Goal: Task Accomplishment & Management: Complete application form

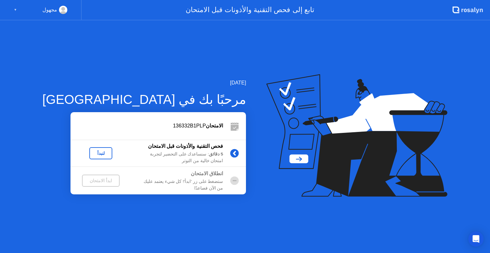
click at [92, 154] on div "لنبدأ" at bounding box center [101, 153] width 18 height 5
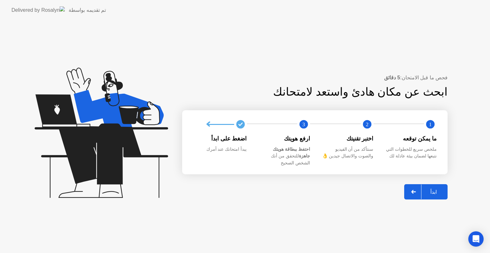
click at [439, 190] on div "ابدأ" at bounding box center [433, 192] width 24 height 6
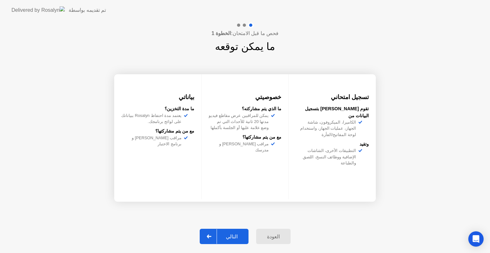
click at [231, 236] on div "التالي" at bounding box center [232, 237] width 30 height 6
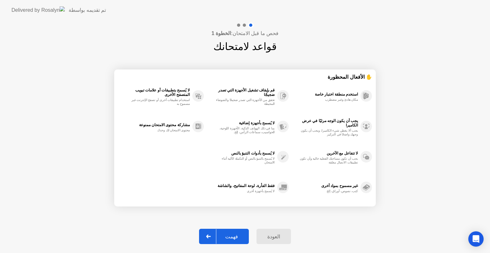
click at [231, 236] on div "فهمت" at bounding box center [231, 237] width 31 height 6
select select "**********"
select select "*******"
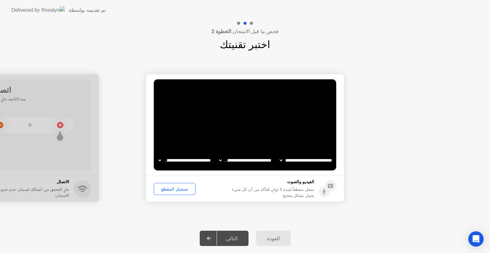
click at [231, 236] on div "التالي" at bounding box center [232, 239] width 30 height 6
click at [175, 188] on div "تسجيل المقطع" at bounding box center [174, 189] width 37 height 5
click at [234, 238] on div "التالي" at bounding box center [232, 239] width 30 height 6
click at [324, 194] on icon at bounding box center [324, 193] width 4 height 4
click at [225, 237] on div "التالي" at bounding box center [232, 239] width 30 height 6
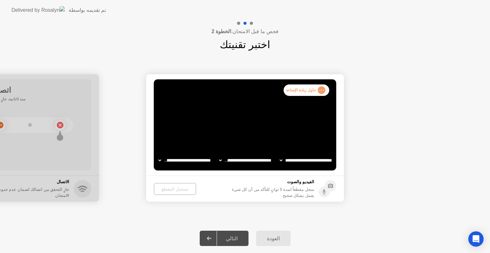
click at [211, 239] on icon at bounding box center [209, 239] width 4 height 4
click at [275, 237] on div "العودة" at bounding box center [273, 239] width 31 height 6
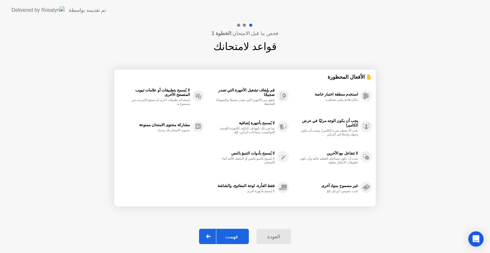
click at [232, 234] on div "فهمت" at bounding box center [231, 237] width 31 height 6
select select "**********"
select select "*******"
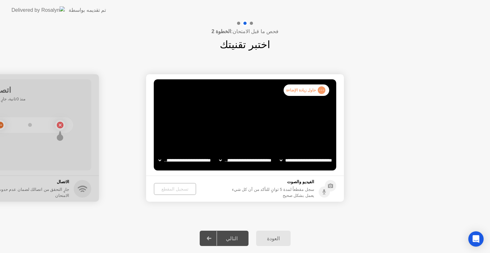
click at [233, 236] on div "التالي" at bounding box center [232, 239] width 30 height 6
click at [321, 90] on icon at bounding box center [321, 91] width 4 height 3
click at [311, 91] on div ". . . حاول زيادة الإضاءة" at bounding box center [307, 90] width 46 height 11
click at [168, 189] on div "تسجيل المقطع" at bounding box center [174, 189] width 37 height 5
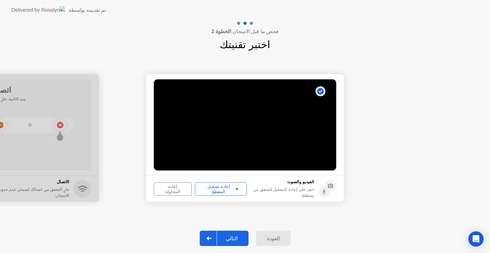
click at [223, 193] on button "إعادة تشغيل المقطع" at bounding box center [221, 188] width 52 height 13
click at [230, 241] on div "التالي" at bounding box center [232, 239] width 30 height 6
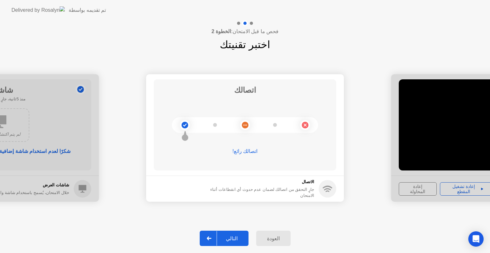
click at [236, 240] on div "التالي" at bounding box center [232, 239] width 30 height 6
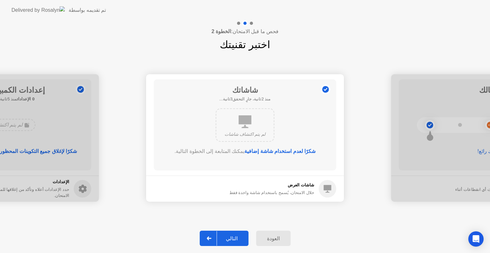
click at [234, 240] on div "التالي" at bounding box center [232, 239] width 30 height 6
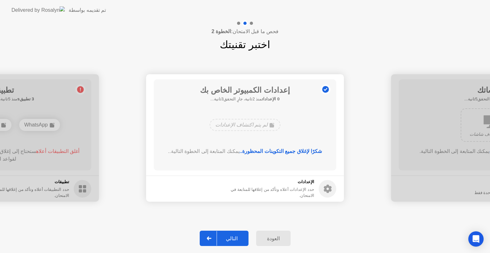
click at [234, 240] on div "التالي" at bounding box center [232, 239] width 30 height 6
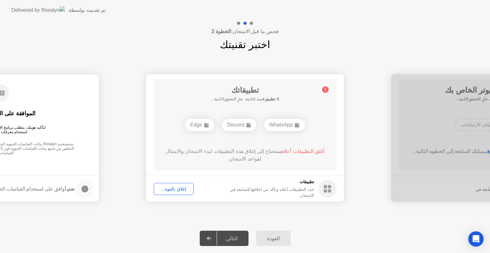
click at [286, 129] on div "WhatsApp" at bounding box center [284, 125] width 41 height 12
click at [170, 190] on div "إغلاق بالقوة..." at bounding box center [173, 189] width 35 height 5
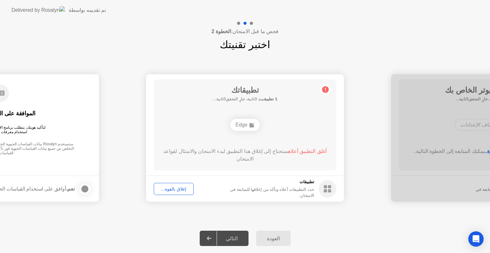
click at [173, 191] on div "إغلاق بالقوة..." at bounding box center [173, 189] width 35 height 5
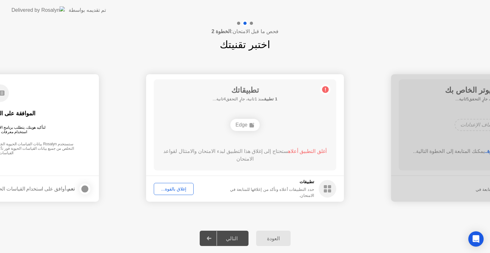
click at [179, 188] on div "إغلاق بالقوة..." at bounding box center [173, 189] width 35 height 5
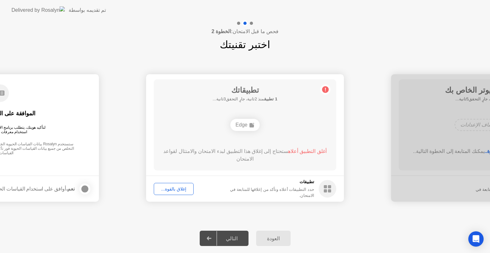
click at [173, 188] on div "إغلاق بالقوة..." at bounding box center [173, 189] width 35 height 5
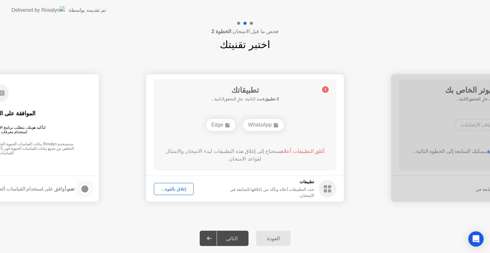
click at [181, 189] on div "إغلاق بالقوة..." at bounding box center [173, 189] width 35 height 5
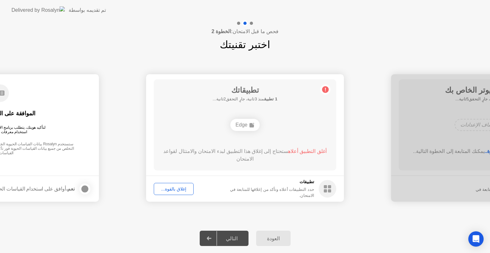
click at [172, 188] on div "إغلاق بالقوة..." at bounding box center [173, 189] width 35 height 5
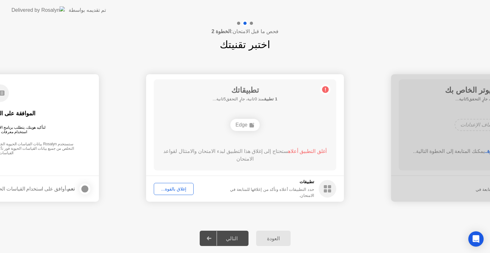
click at [180, 188] on div "إغلاق بالقوة..." at bounding box center [173, 189] width 35 height 5
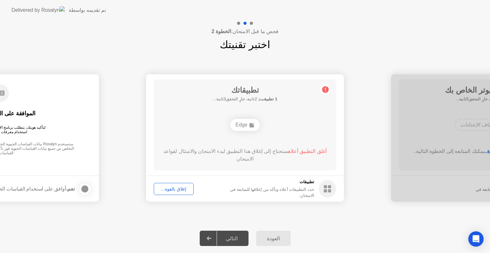
click at [234, 242] on div "التالي" at bounding box center [232, 239] width 30 height 6
click at [249, 122] on div "Edge" at bounding box center [244, 125] width 29 height 12
click at [168, 188] on div "إغلاق بالقوة..." at bounding box center [173, 189] width 35 height 5
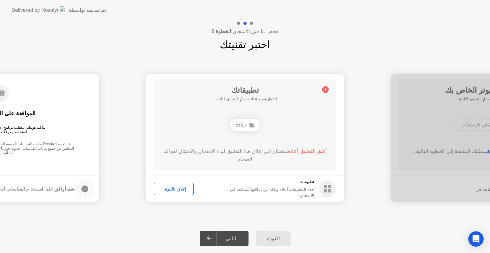
click at [321, 88] on icon at bounding box center [325, 90] width 10 height 10
click at [177, 189] on div "إغلاق بالقوة..." at bounding box center [173, 189] width 35 height 5
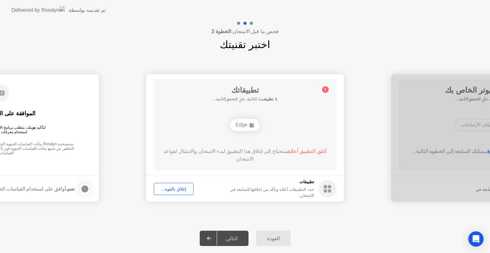
click at [251, 123] on rect at bounding box center [251, 125] width 4 height 4
click at [226, 239] on div "التالي" at bounding box center [232, 239] width 30 height 6
click at [175, 188] on div "إغلاق بالقوة..." at bounding box center [173, 189] width 35 height 5
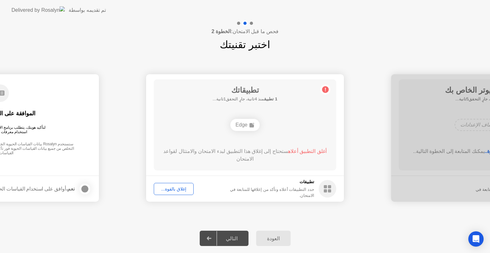
click at [354, 228] on div "العودة التالي" at bounding box center [245, 238] width 490 height 29
click at [180, 188] on div "إغلاق بالقوة..." at bounding box center [173, 189] width 35 height 5
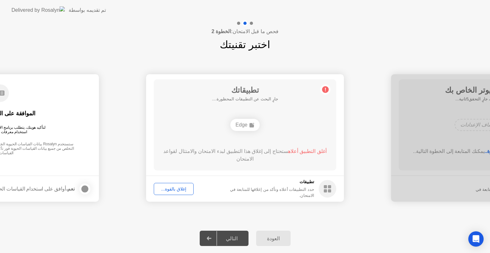
click at [246, 128] on div "Edge" at bounding box center [244, 125] width 29 height 12
click at [245, 122] on div "Edge" at bounding box center [244, 125] width 29 height 12
click at [325, 186] on rect at bounding box center [325, 186] width 3 height 3
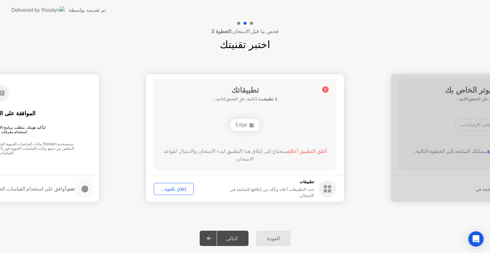
click at [177, 190] on div "إغلاق بالقوة..." at bounding box center [173, 189] width 35 height 5
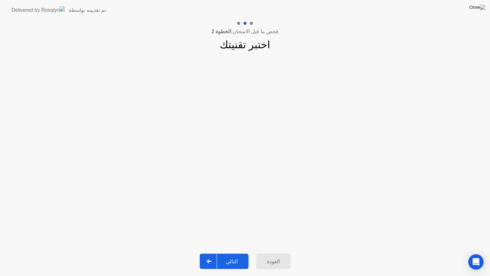
click at [236, 253] on div "التالي" at bounding box center [232, 261] width 30 height 6
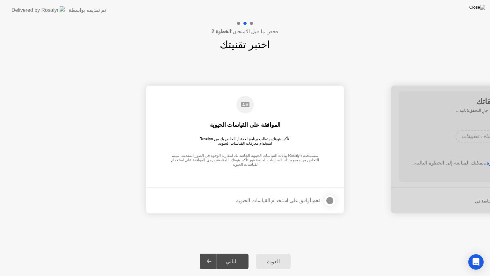
click at [329, 199] on div at bounding box center [330, 200] width 8 height 8
click at [242, 253] on button "التالي" at bounding box center [224, 260] width 49 height 15
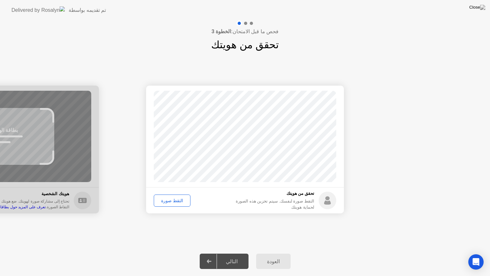
click at [178, 198] on div "التقط صورة" at bounding box center [172, 200] width 32 height 5
click at [241, 253] on div "التالي" at bounding box center [232, 261] width 30 height 6
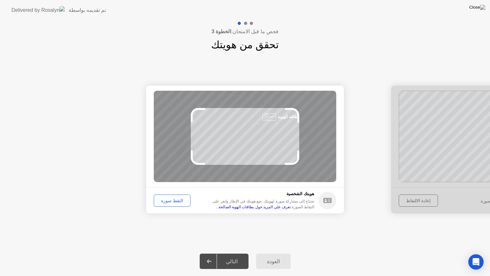
click at [172, 202] on div "التقط صورة" at bounding box center [172, 200] width 32 height 5
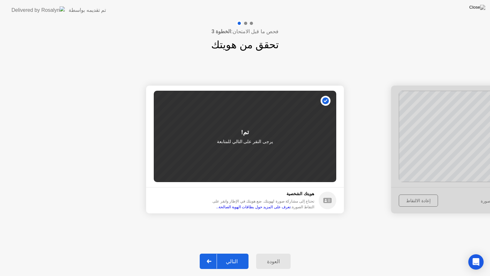
click at [230, 253] on div "التالي" at bounding box center [232, 261] width 30 height 6
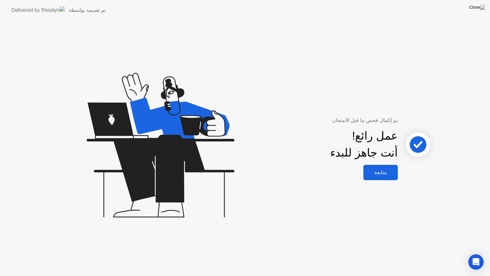
click at [392, 171] on div "متابعة" at bounding box center [380, 172] width 31 height 6
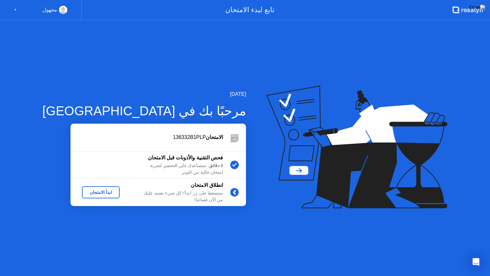
click at [93, 189] on div "ابدأ الامتحان" at bounding box center [101, 191] width 33 height 5
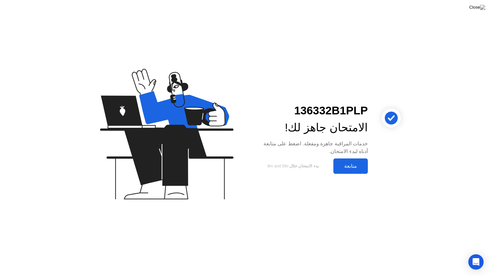
click at [361, 163] on div "متابعة" at bounding box center [350, 166] width 31 height 6
